Goal: Task Accomplishment & Management: Manage account settings

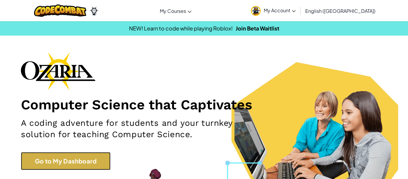
click at [91, 163] on link "Go to My Dashboard" at bounding box center [66, 161] width 90 height 18
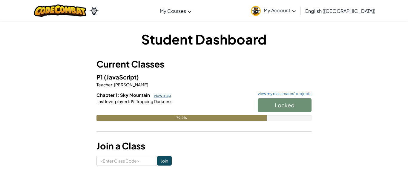
click at [156, 96] on link "view map" at bounding box center [161, 95] width 20 height 5
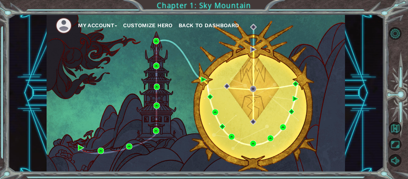
click at [67, 24] on img at bounding box center [63, 25] width 16 height 16
click at [153, 26] on button "Customize Hero" at bounding box center [148, 25] width 50 height 9
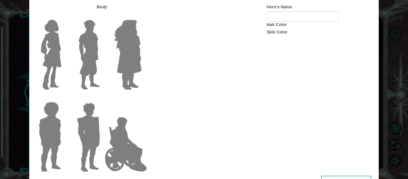
type input "[PERSON_NAME]"
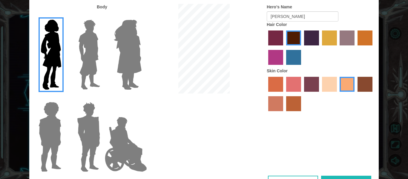
click at [400, 17] on div "Customize Your Hero Body Hero's Name [PERSON_NAME] Hair Color Skin Color Cancel…" at bounding box center [204, 89] width 408 height 179
click at [343, 176] on button "Done" at bounding box center [346, 181] width 50 height 13
